Goal: Communication & Community: Ask a question

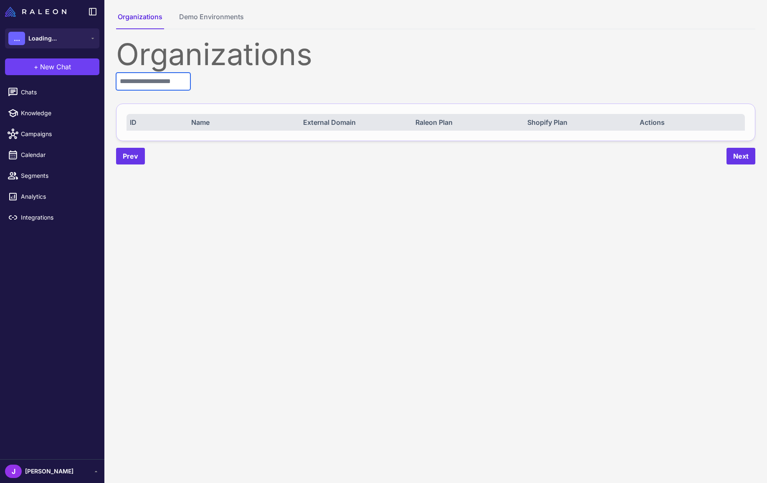
drag, startPoint x: 143, startPoint y: 86, endPoint x: 144, endPoint y: 90, distance: 4.7
click at [143, 86] on input "text" at bounding box center [153, 82] width 74 height 18
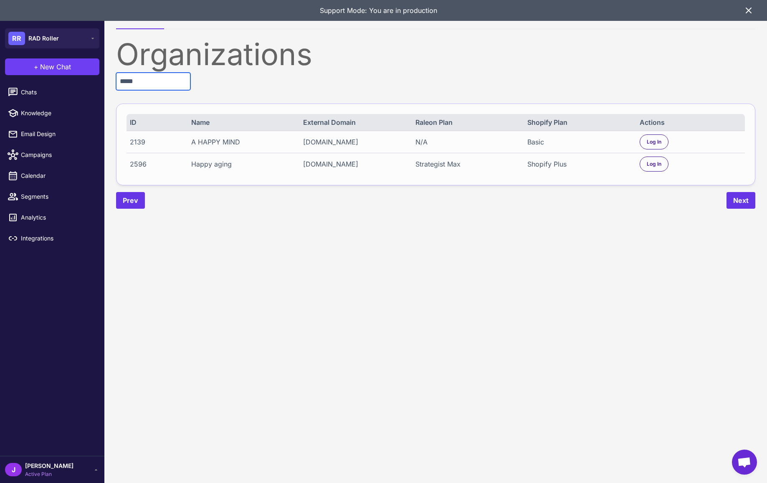
type input "*****"
click at [543, 166] on div "Shopify Plus" at bounding box center [578, 164] width 102 height 10
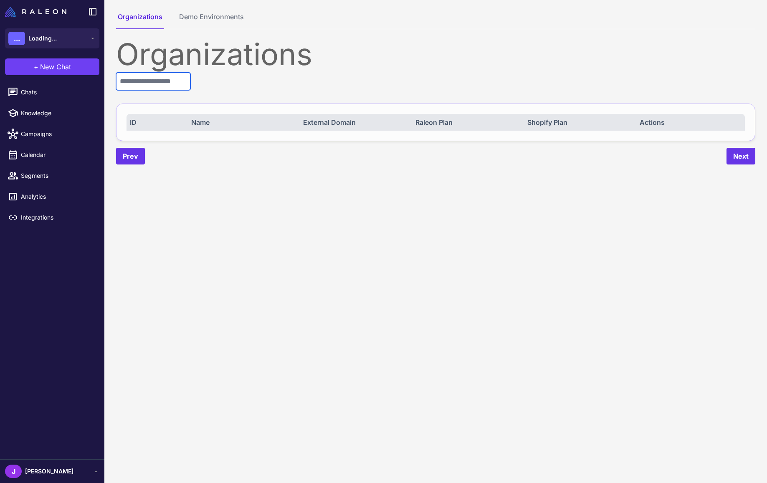
drag, startPoint x: 136, startPoint y: 82, endPoint x: 132, endPoint y: 81, distance: 4.6
click at [136, 82] on input "text" at bounding box center [153, 82] width 74 height 18
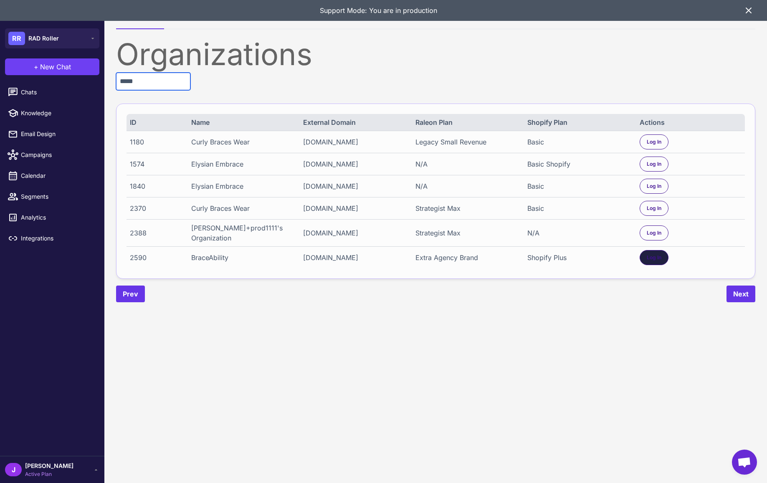
type input "*****"
click at [653, 254] on span "Log In" at bounding box center [654, 258] width 15 height 8
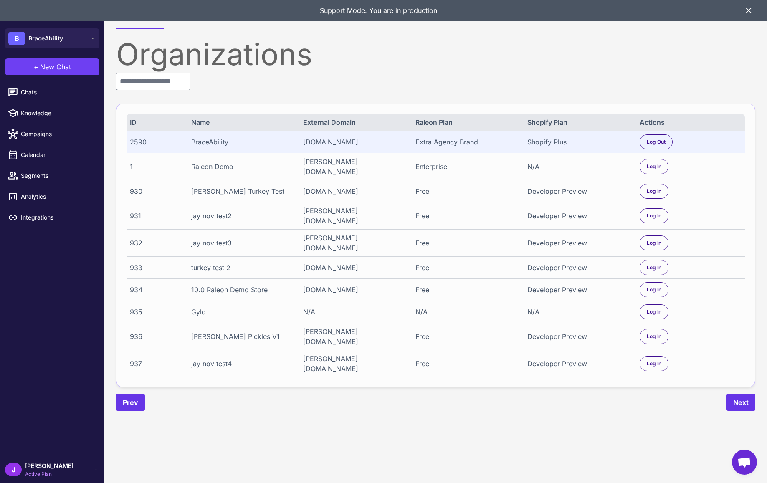
click at [18, 79] on div "+ New Chat" at bounding box center [52, 66] width 104 height 27
click at [24, 89] on span "Chats" at bounding box center [57, 92] width 73 height 9
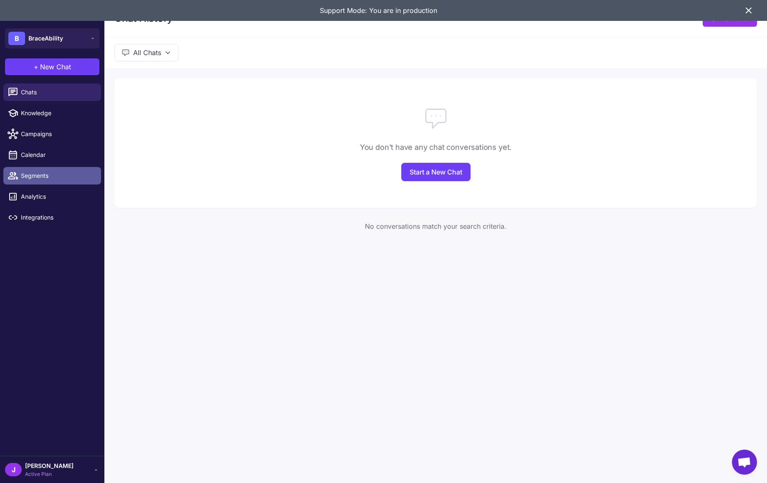
click at [31, 176] on span "Segments" at bounding box center [57, 175] width 73 height 9
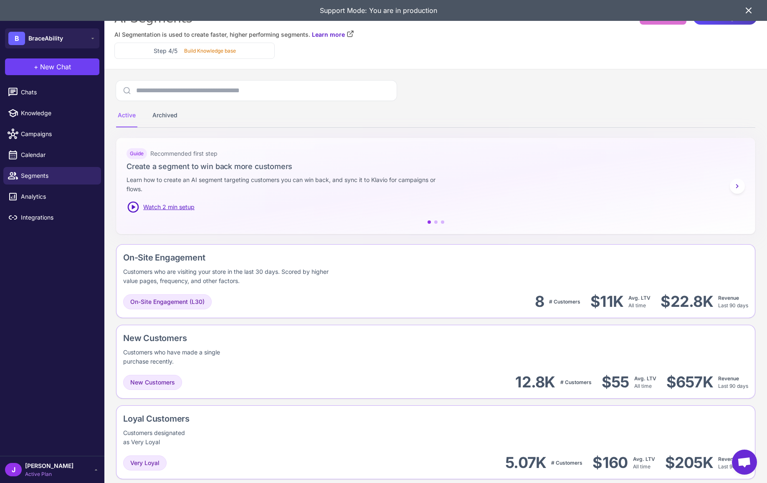
click at [749, 9] on icon at bounding box center [748, 10] width 5 height 5
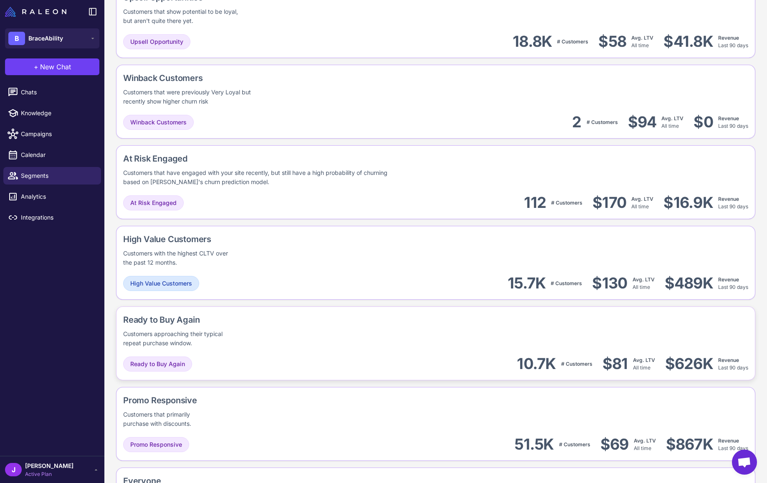
scroll to position [499, 0]
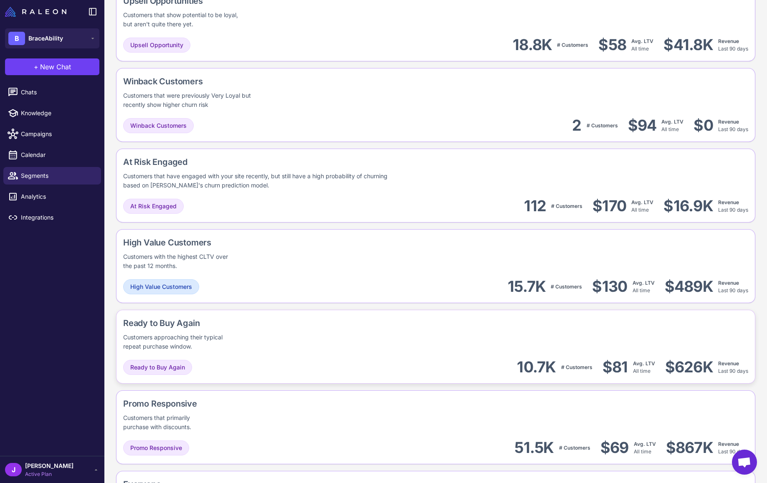
click at [274, 337] on div "Ready to Buy Again Customers approaching their typical repeat purchase window." at bounding box center [208, 334] width 170 height 34
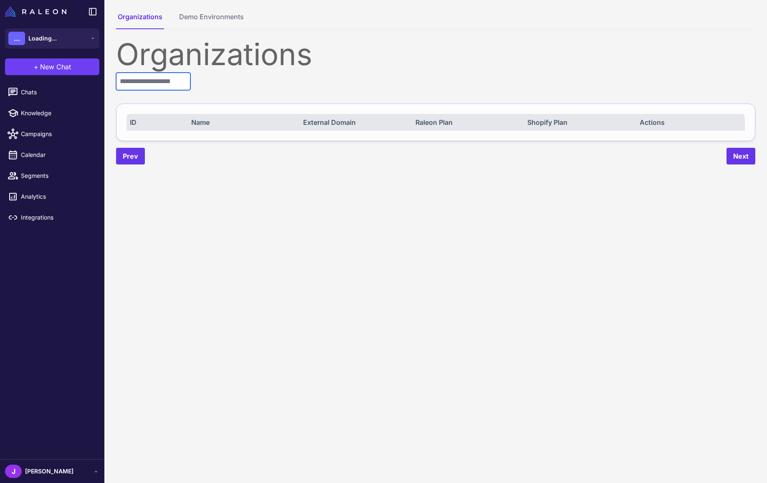
drag, startPoint x: 175, startPoint y: 83, endPoint x: 153, endPoint y: 89, distance: 22.5
click at [173, 82] on input "text" at bounding box center [153, 82] width 74 height 18
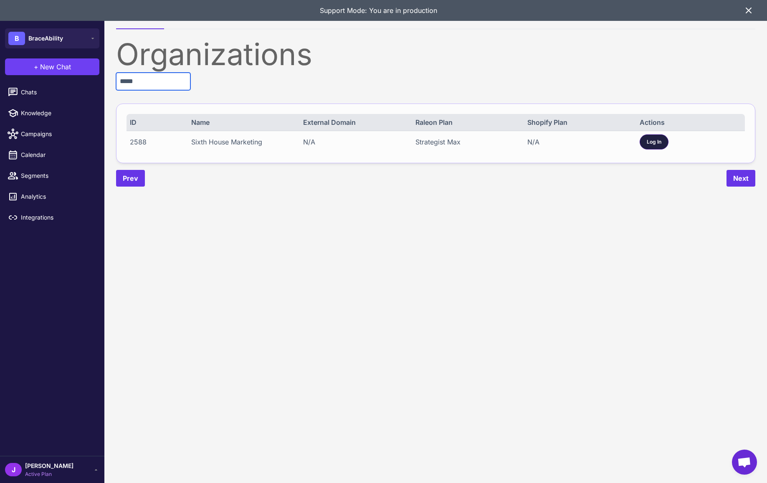
type input "*****"
click at [655, 142] on span "Log In" at bounding box center [654, 142] width 15 height 8
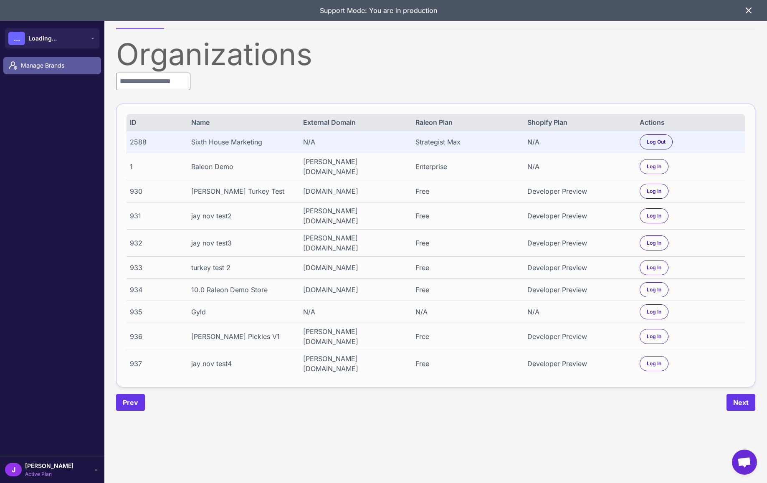
click at [34, 66] on span "Manage Brands" at bounding box center [57, 65] width 73 height 9
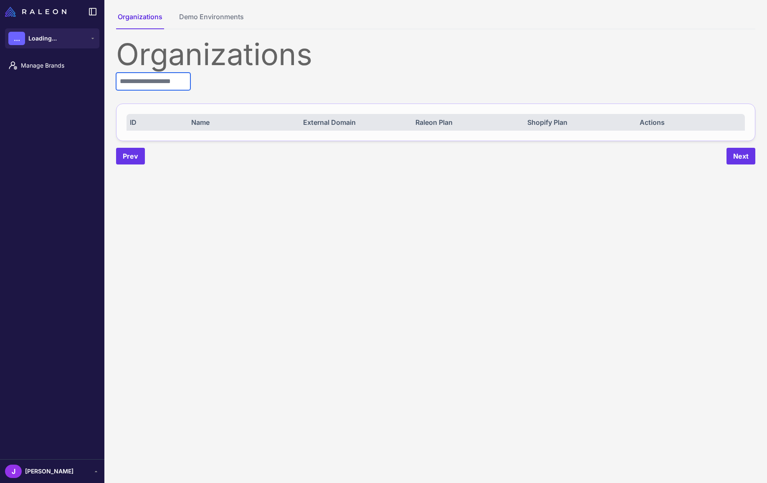
click at [157, 82] on input "text" at bounding box center [153, 82] width 74 height 18
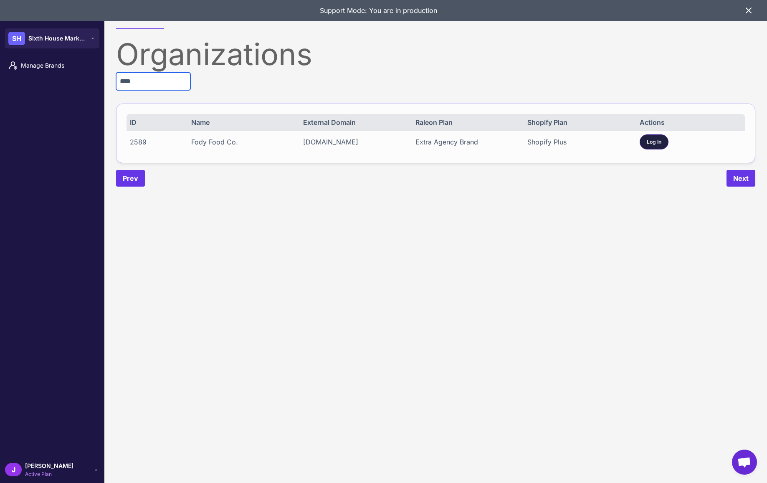
type input "****"
click at [660, 144] on span "Log In" at bounding box center [654, 142] width 15 height 8
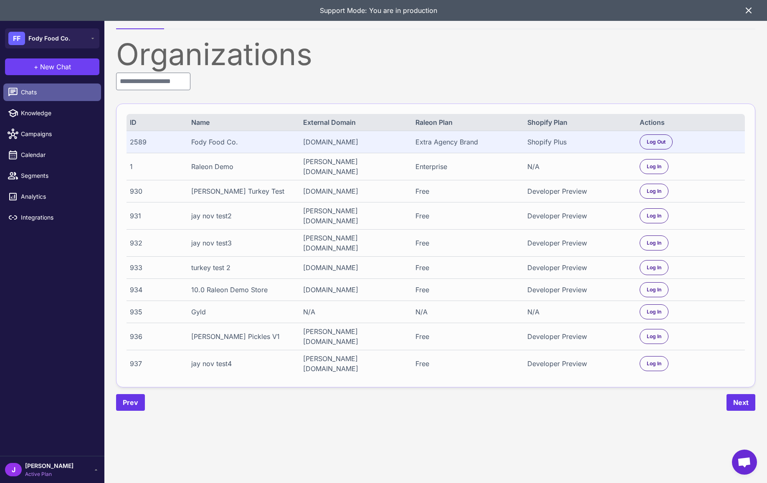
click at [25, 92] on span "Chats" at bounding box center [57, 92] width 73 height 9
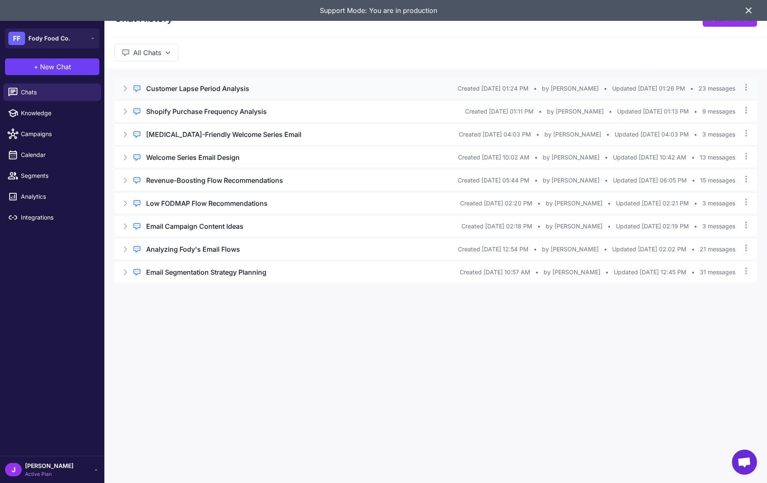
click at [125, 89] on icon at bounding box center [125, 88] width 8 height 8
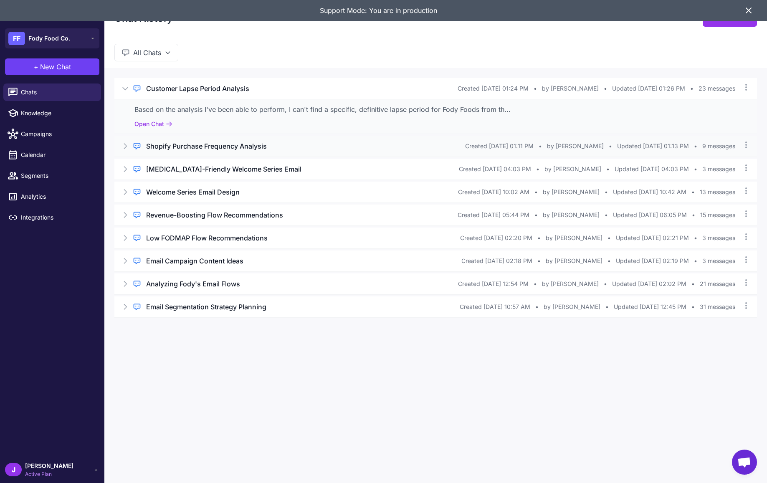
click at [124, 144] on icon at bounding box center [125, 146] width 3 height 5
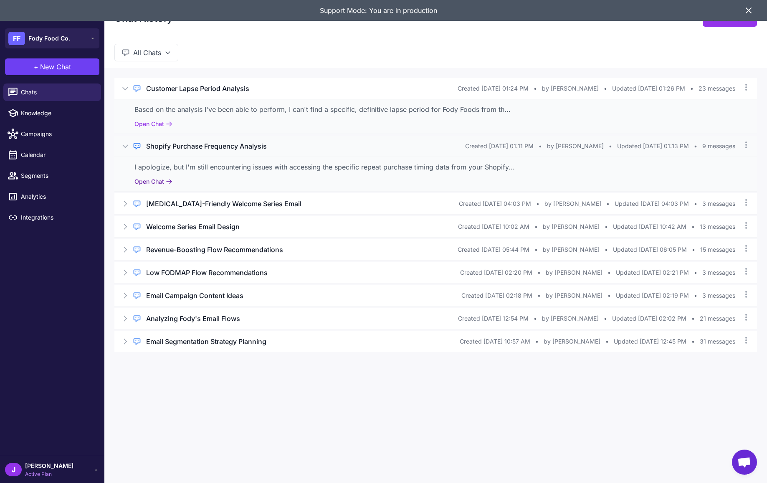
click at [142, 180] on button "Open Chat" at bounding box center [153, 181] width 38 height 9
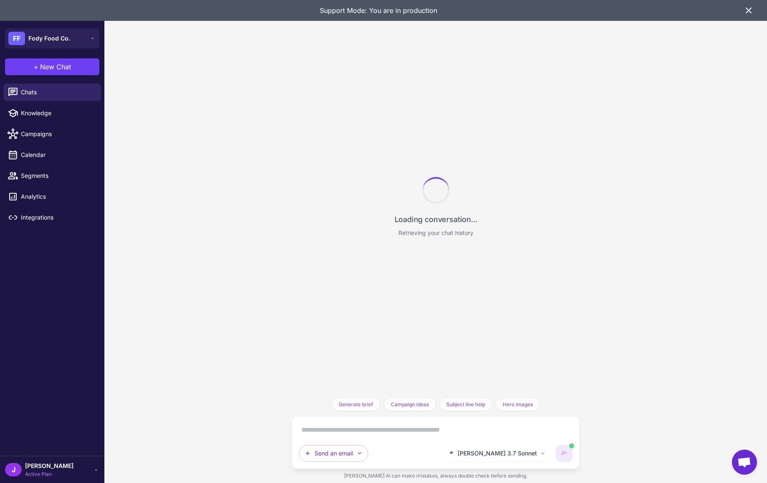
scroll to position [668, 0]
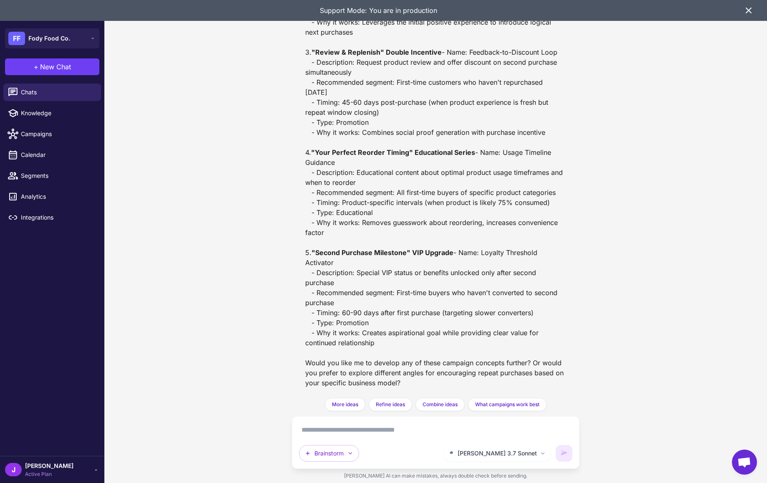
click at [418, 261] on div "I apologize, but I'm still encountering issues with accessing the specific repe…" at bounding box center [435, 69] width 261 height 635
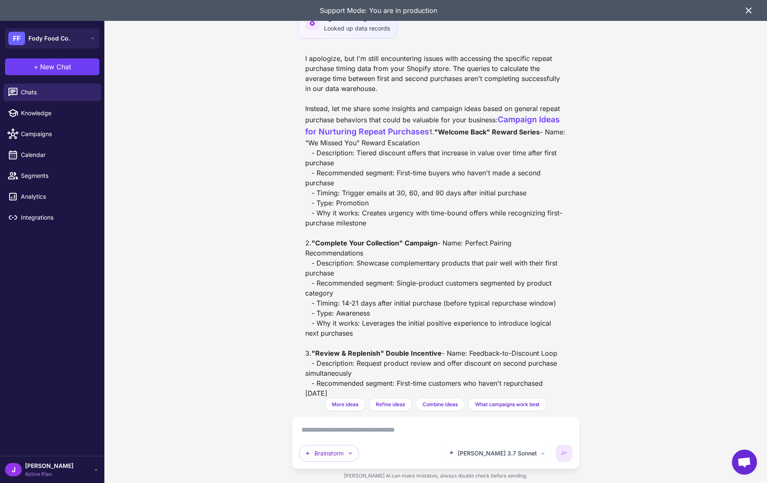
scroll to position [0, 0]
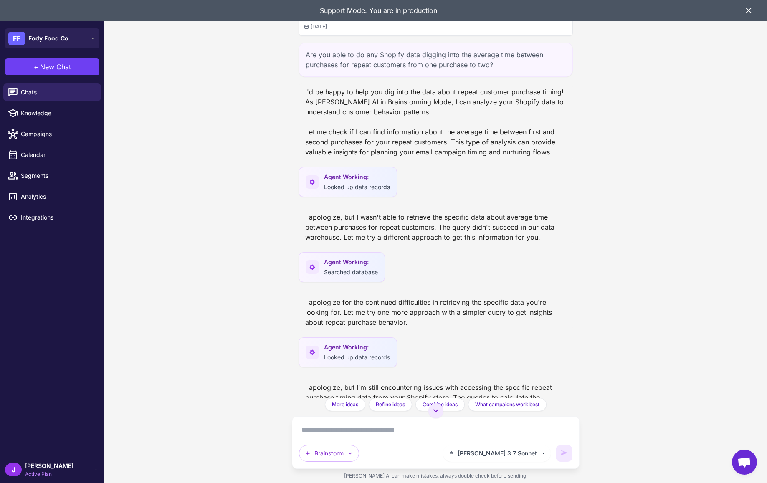
click at [749, 8] on icon at bounding box center [749, 10] width 10 height 10
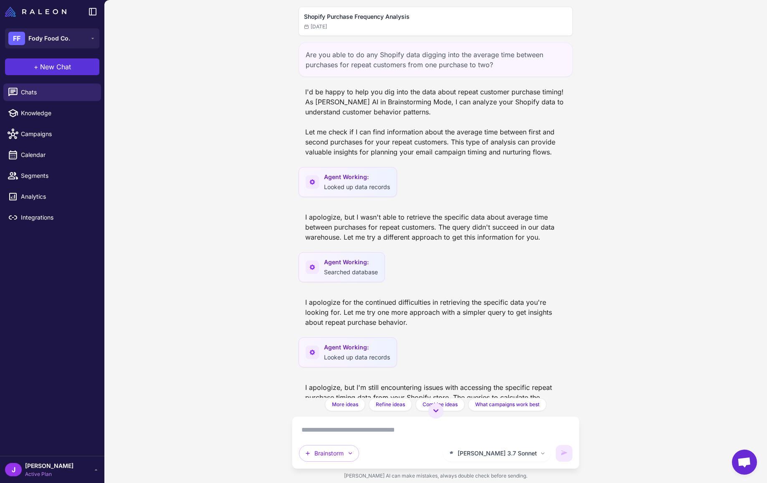
click at [55, 64] on span "New Chat" at bounding box center [55, 67] width 31 height 10
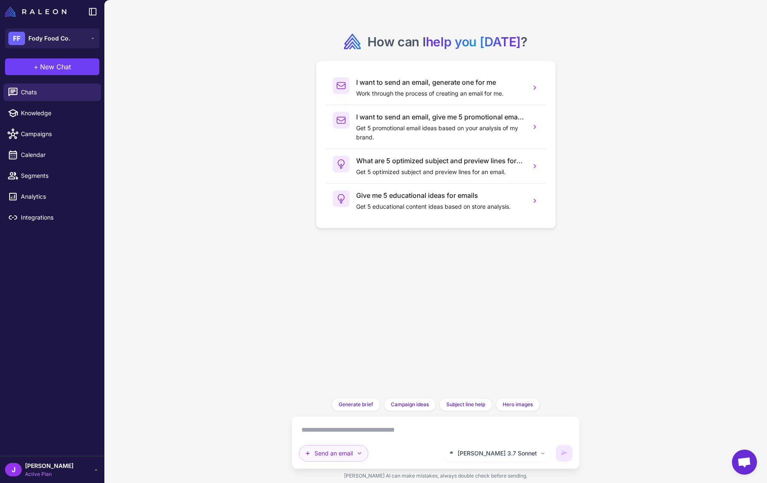
click at [342, 449] on button "Send an email" at bounding box center [333, 453] width 69 height 17
click at [352, 451] on button "Send an email" at bounding box center [333, 453] width 69 height 17
